Goal: Task Accomplishment & Management: Complete application form

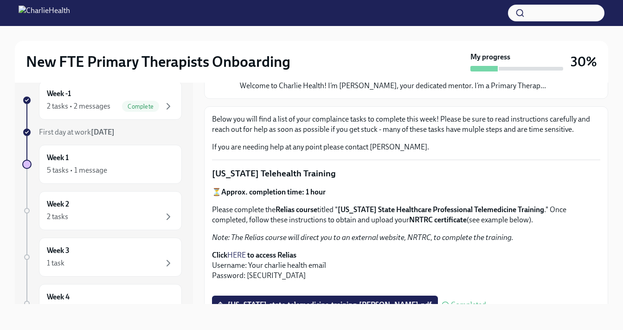
scroll to position [16, 0]
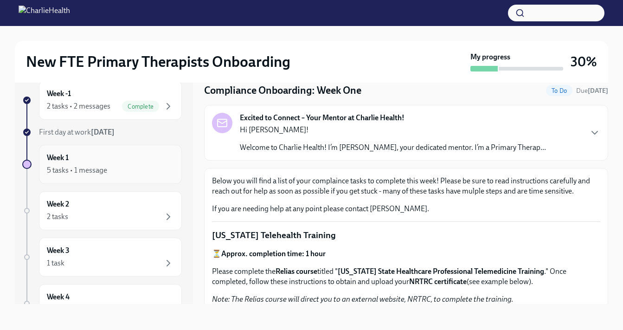
click at [155, 159] on div "Week 1 5 tasks • 1 message" at bounding box center [110, 164] width 127 height 23
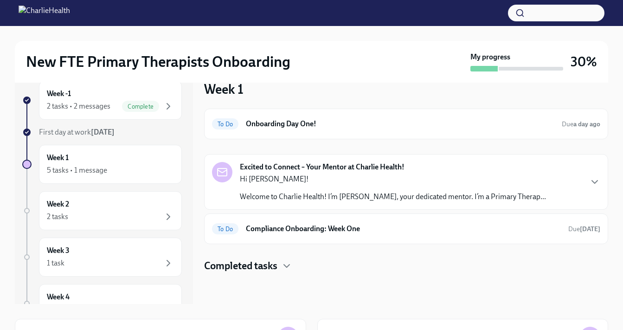
click at [266, 173] on div "Excited to Connect – Your Mentor at Charlie Health! Hi [PERSON_NAME]! Welcome t…" at bounding box center [393, 182] width 306 height 40
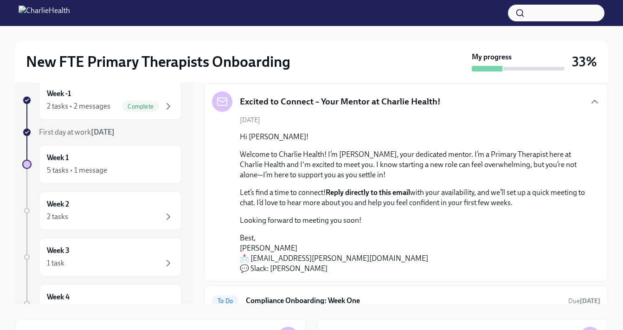
scroll to position [111, 0]
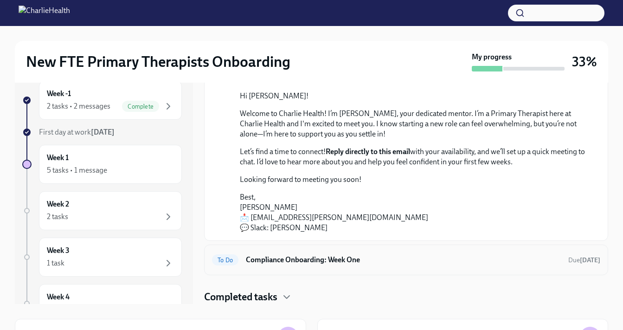
click at [274, 252] on div "To Do Compliance Onboarding: Week One Due [DATE]" at bounding box center [406, 259] width 388 height 15
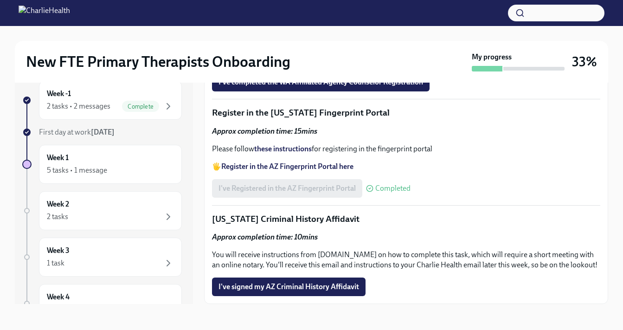
scroll to position [1143, 0]
click at [308, 87] on span "I've completed the WA Affiliated Agency Counselor Registration" at bounding box center [321, 81] width 205 height 9
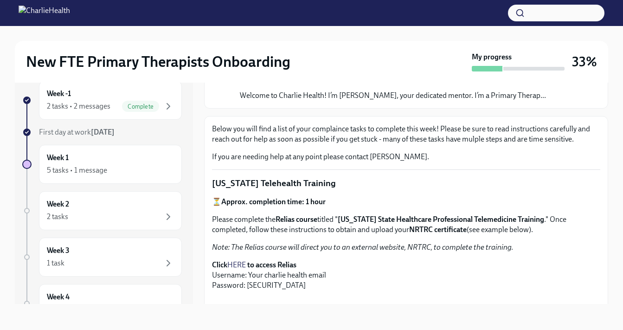
scroll to position [0, 0]
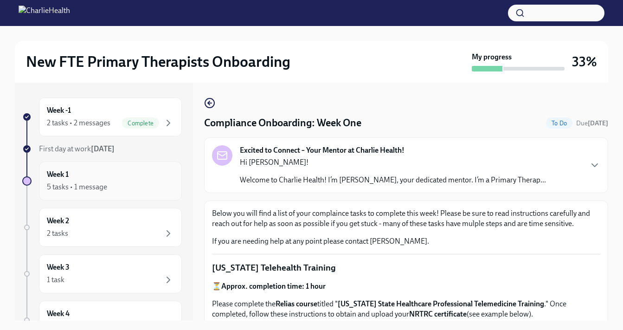
scroll to position [17, 0]
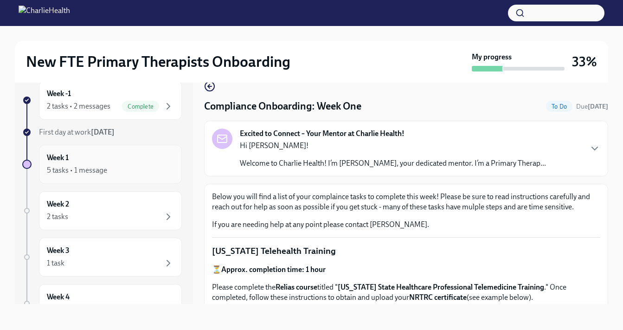
click at [112, 161] on div "Week 1 5 tasks • 1 message" at bounding box center [110, 164] width 127 height 23
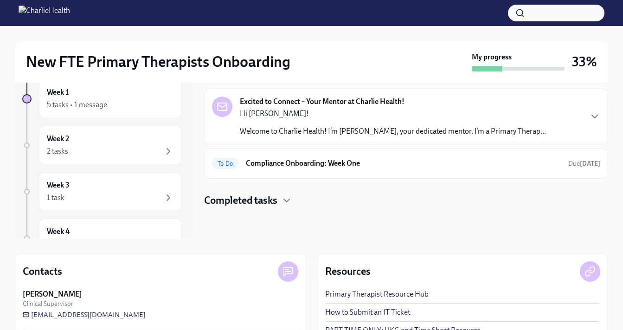
scroll to position [55, 0]
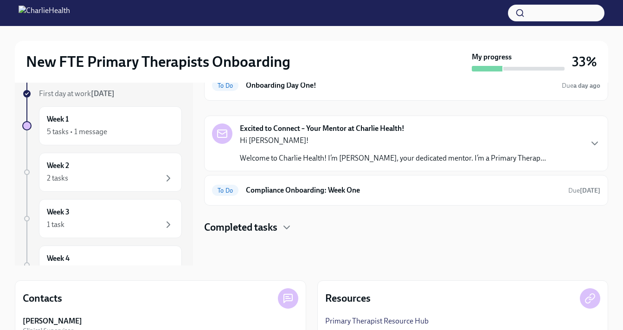
click at [298, 139] on p "Hi [PERSON_NAME]!" at bounding box center [393, 140] width 306 height 10
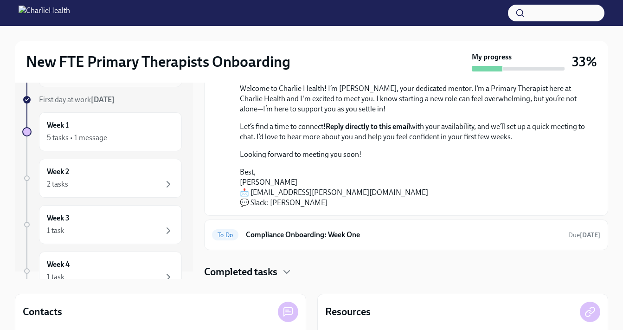
scroll to position [0, 0]
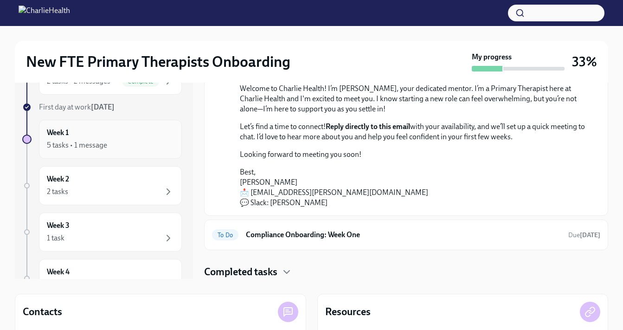
click at [110, 124] on div "Week 1 5 tasks • 1 message" at bounding box center [110, 139] width 143 height 39
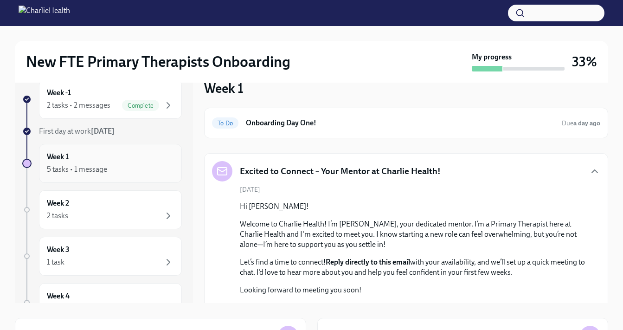
scroll to position [16, 0]
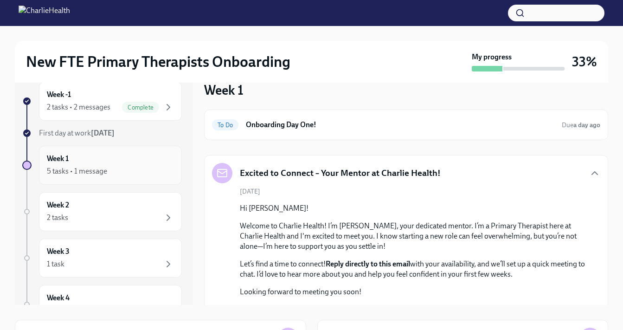
click at [122, 168] on div "5 tasks • 1 message" at bounding box center [110, 171] width 127 height 11
click at [157, 113] on div "Week -1 2 tasks • 2 messages Complete" at bounding box center [110, 101] width 143 height 39
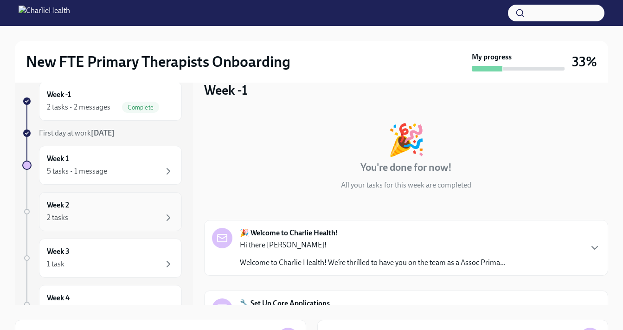
click at [122, 211] on div "Week 2 2 tasks" at bounding box center [110, 211] width 127 height 23
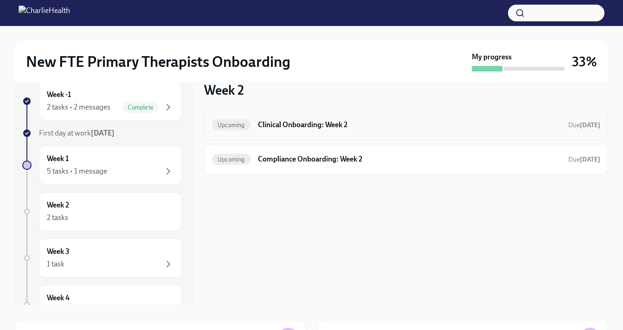
click at [322, 130] on div "Upcoming Clinical Onboarding: Week 2 Due in 8 days" at bounding box center [406, 124] width 388 height 15
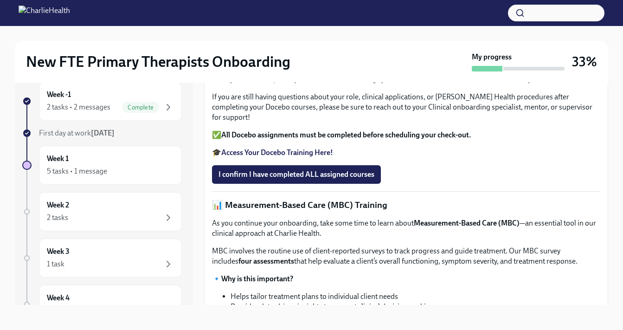
scroll to position [88, 0]
